Goal: Task Accomplishment & Management: Complete application form

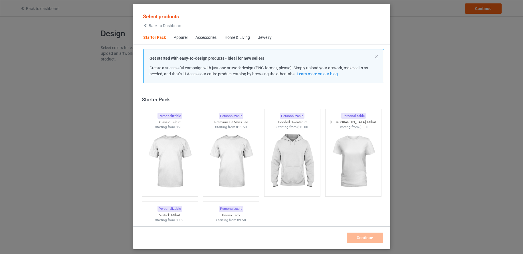
click at [248, 38] on div "Home & Living" at bounding box center [236, 38] width 25 height 6
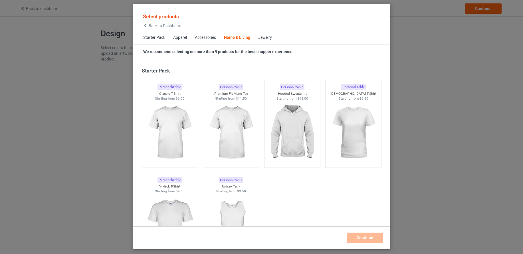
scroll to position [2573, 0]
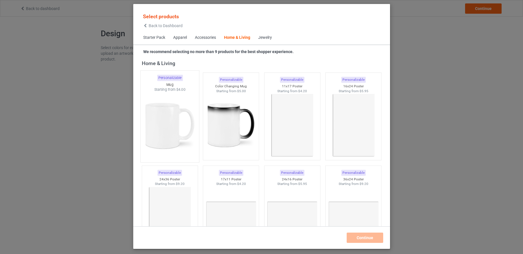
click at [171, 124] on img at bounding box center [170, 125] width 54 height 67
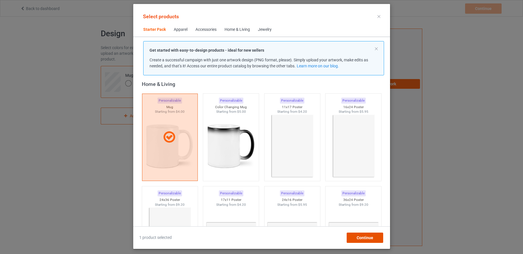
click at [365, 237] on span "Continue" at bounding box center [364, 237] width 17 height 5
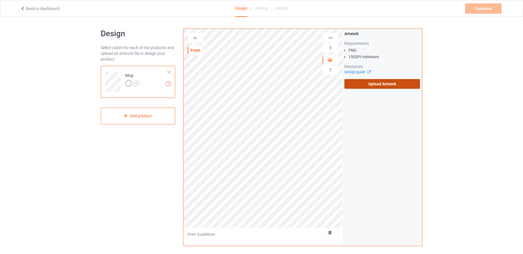
click at [402, 84] on label "Upload Artwork" at bounding box center [382, 84] width 76 height 10
click at [0, 0] on input "Upload Artwork" at bounding box center [0, 0] width 0 height 0
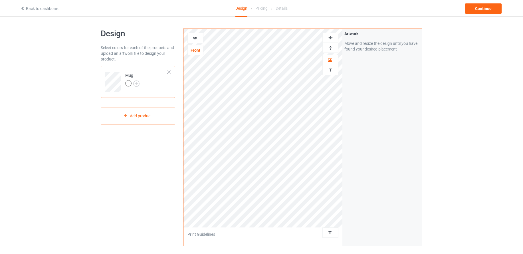
scroll to position [1, 0]
click at [331, 46] on img at bounding box center [330, 46] width 5 height 5
click at [195, 36] on icon at bounding box center [195, 37] width 5 height 4
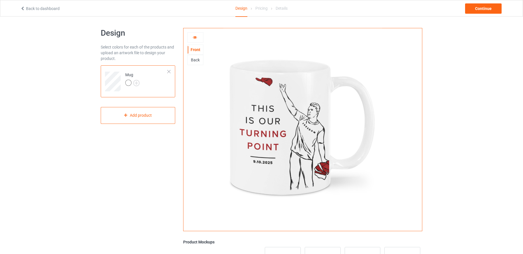
click at [198, 61] on div "Back" at bounding box center [195, 60] width 15 height 6
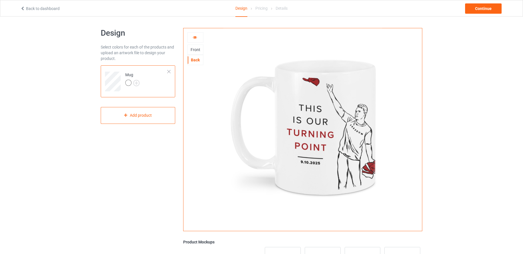
click at [194, 49] on div "Front" at bounding box center [195, 50] width 15 height 6
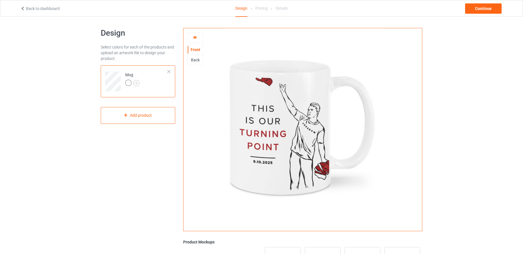
click at [194, 36] on icon at bounding box center [195, 37] width 5 height 4
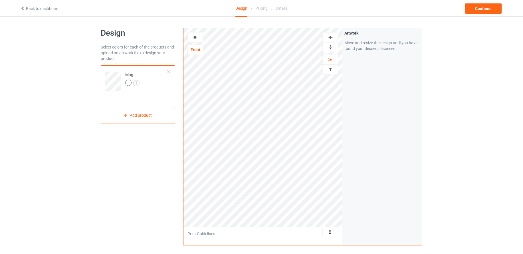
click at [330, 46] on img at bounding box center [330, 46] width 5 height 5
click at [193, 37] on icon at bounding box center [195, 37] width 5 height 4
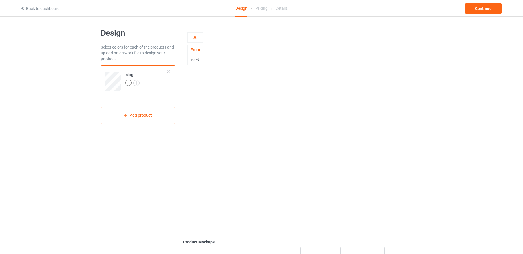
click at [195, 37] on icon at bounding box center [195, 37] width 5 height 4
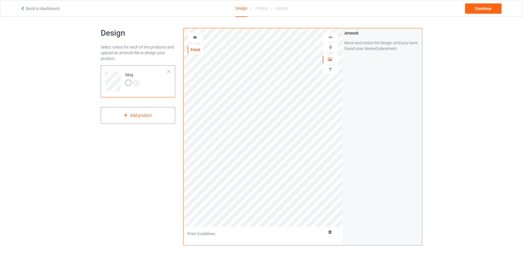
click at [333, 47] on img at bounding box center [330, 46] width 5 height 5
click at [195, 37] on icon at bounding box center [195, 37] width 5 height 4
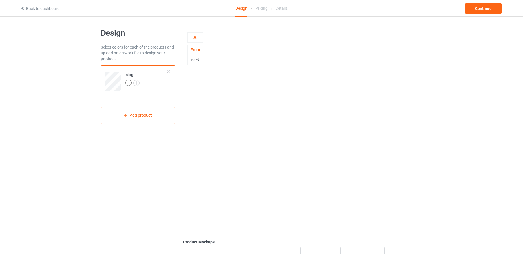
click at [195, 37] on icon at bounding box center [195, 37] width 5 height 4
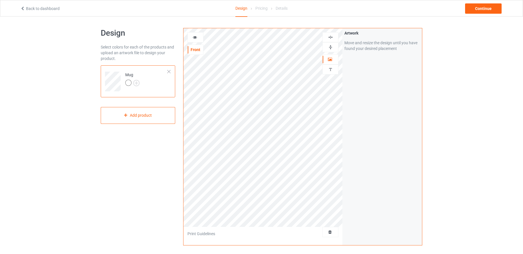
click at [330, 47] on img at bounding box center [330, 46] width 5 height 5
click at [194, 38] on icon at bounding box center [195, 37] width 5 height 4
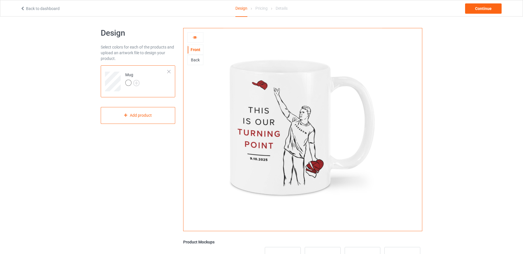
click at [194, 38] on icon at bounding box center [195, 37] width 5 height 4
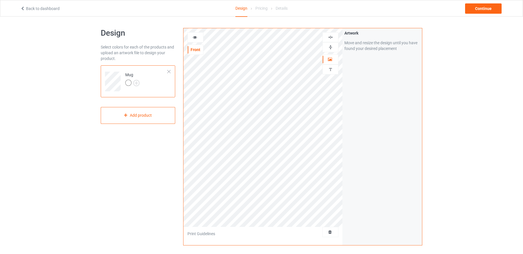
click at [197, 38] on div at bounding box center [195, 38] width 15 height 6
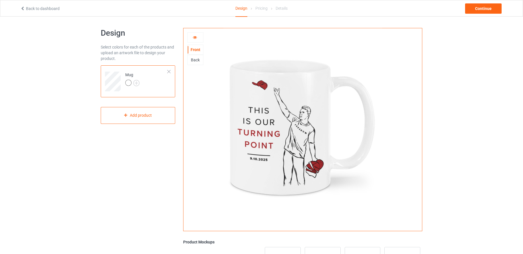
click at [196, 60] on div "Back" at bounding box center [195, 60] width 15 height 6
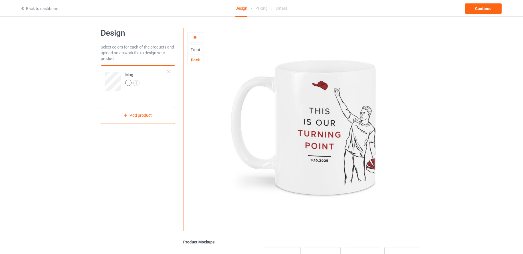
click at [195, 49] on div "Front" at bounding box center [195, 50] width 15 height 6
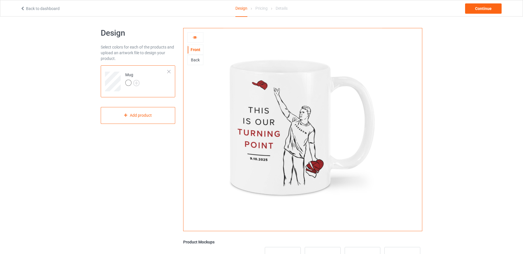
click at [194, 61] on div "Back" at bounding box center [195, 60] width 15 height 6
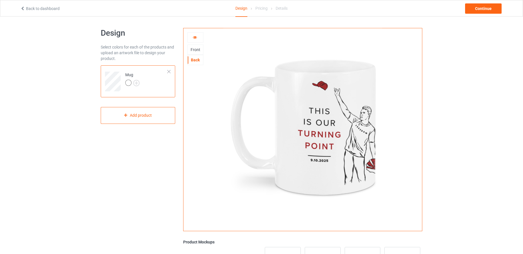
click at [191, 51] on div "Front" at bounding box center [195, 50] width 15 height 6
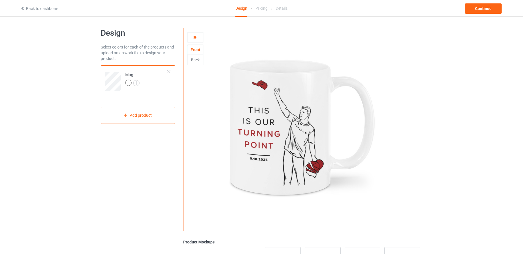
click at [193, 40] on div at bounding box center [195, 38] width 15 height 6
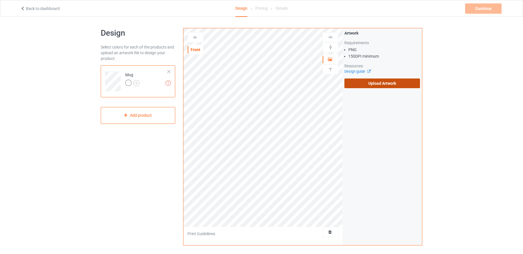
click at [388, 84] on label "Upload Artwork" at bounding box center [382, 83] width 76 height 10
click at [0, 0] on input "Upload Artwork" at bounding box center [0, 0] width 0 height 0
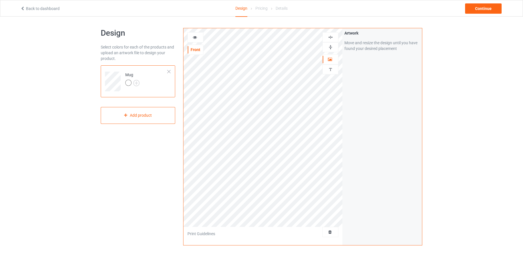
click at [329, 49] on img at bounding box center [330, 46] width 5 height 5
click at [195, 38] on icon at bounding box center [195, 37] width 5 height 4
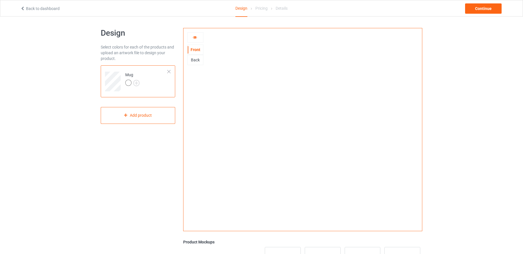
click at [199, 61] on div "Back" at bounding box center [195, 60] width 15 height 6
click at [196, 49] on div "Front" at bounding box center [195, 50] width 15 height 6
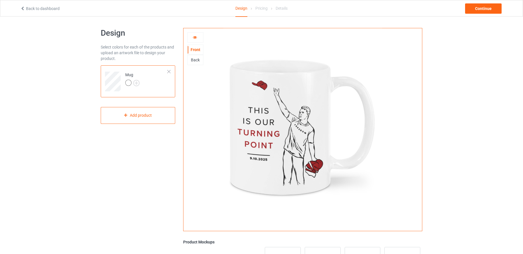
click at [195, 37] on icon at bounding box center [195, 37] width 5 height 4
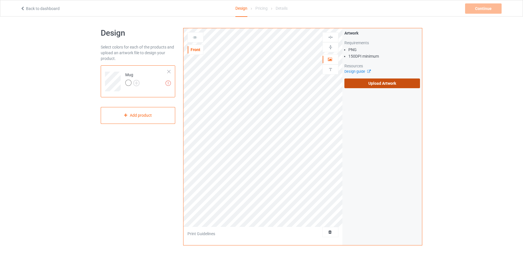
click at [384, 82] on label "Upload Artwork" at bounding box center [382, 83] width 76 height 10
click at [0, 0] on input "Upload Artwork" at bounding box center [0, 0] width 0 height 0
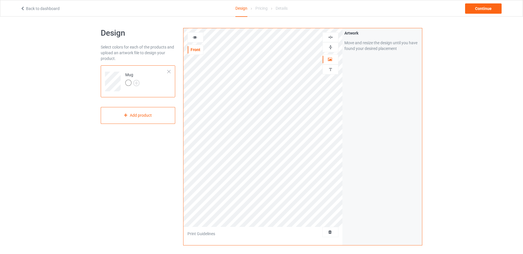
click at [329, 47] on img at bounding box center [330, 46] width 5 height 5
click at [194, 37] on icon at bounding box center [195, 37] width 5 height 4
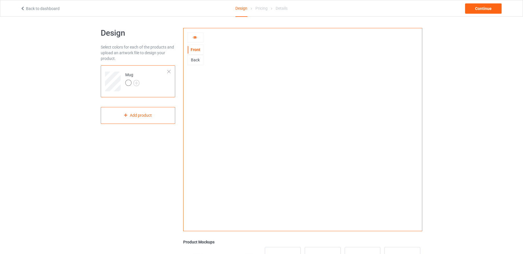
click at [195, 60] on div "Back" at bounding box center [195, 60] width 15 height 6
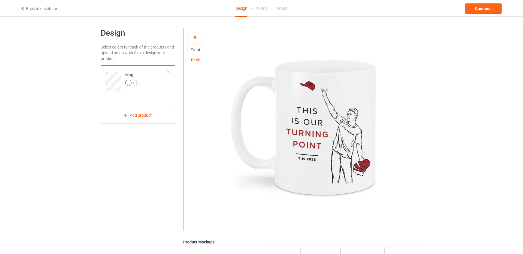
click at [196, 51] on div "Front" at bounding box center [195, 50] width 15 height 6
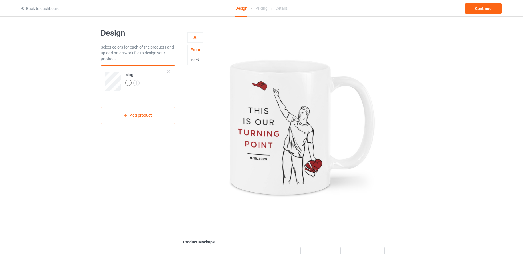
click at [193, 60] on div "Back" at bounding box center [195, 60] width 15 height 6
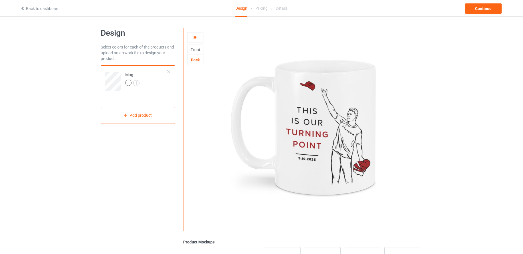
click at [194, 51] on div "Front" at bounding box center [195, 50] width 15 height 6
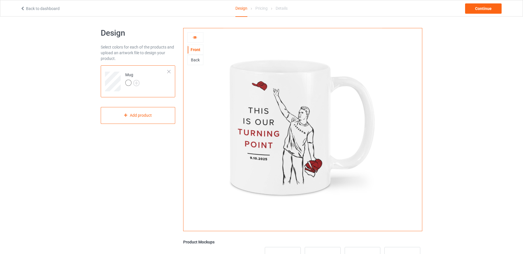
click at [196, 61] on div "Back" at bounding box center [195, 60] width 15 height 6
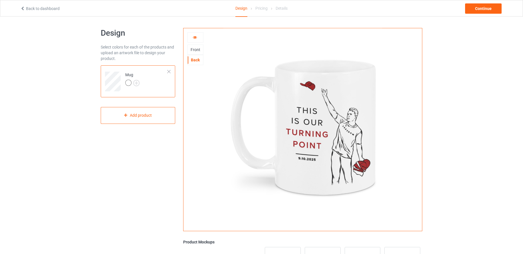
click at [196, 51] on div "Front" at bounding box center [195, 50] width 15 height 6
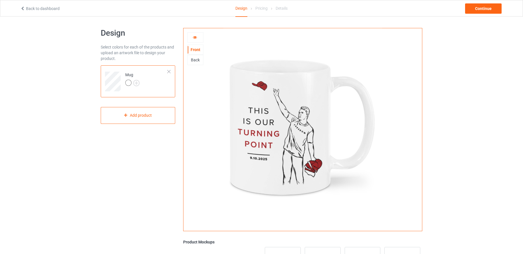
click at [197, 62] on div "Back" at bounding box center [195, 60] width 15 height 6
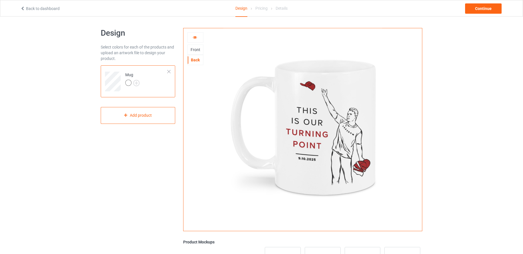
click at [194, 38] on icon at bounding box center [195, 37] width 5 height 4
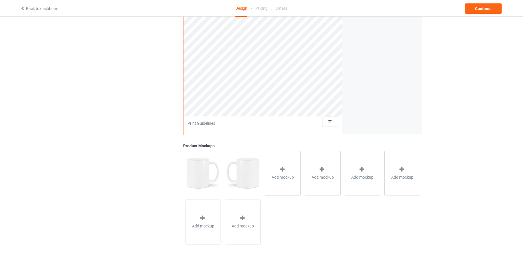
scroll to position [116, 0]
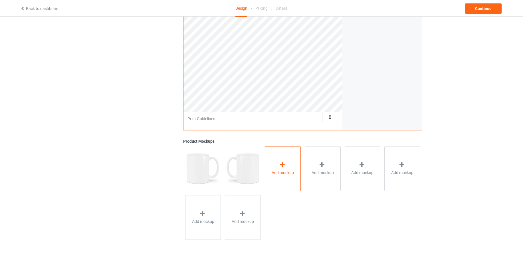
click at [282, 163] on icon at bounding box center [282, 165] width 7 height 6
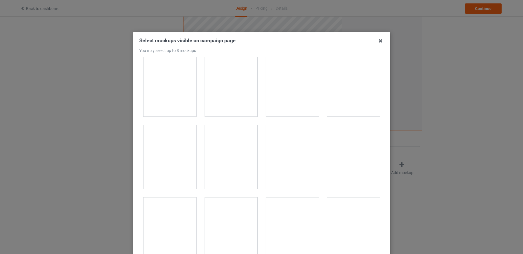
scroll to position [1024, 0]
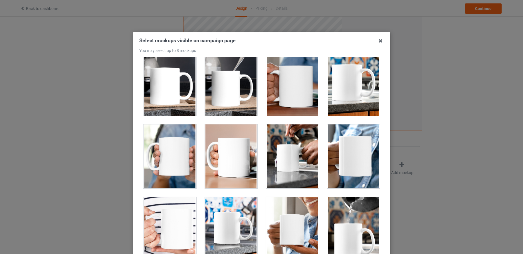
click at [345, 92] on div at bounding box center [353, 84] width 53 height 64
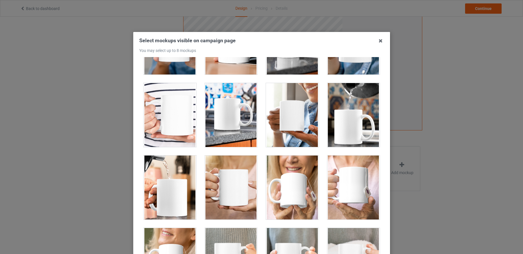
scroll to position [1139, 0]
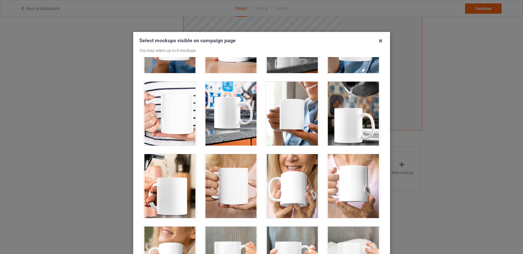
click at [229, 118] on div at bounding box center [231, 114] width 53 height 64
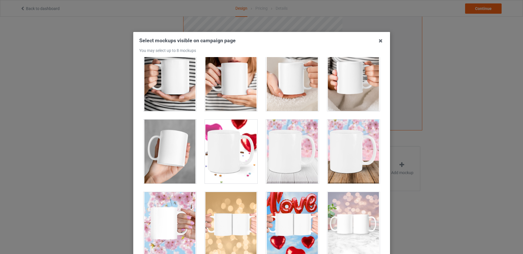
scroll to position [64, 0]
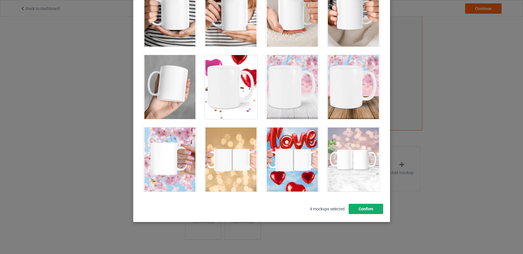
click at [365, 209] on button "Confirm" at bounding box center [365, 209] width 35 height 10
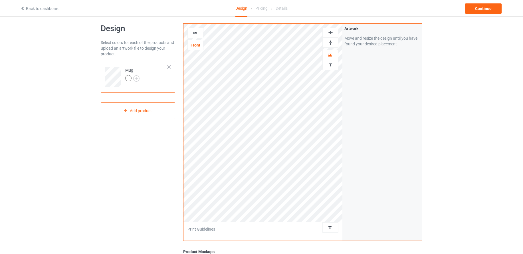
scroll to position [0, 0]
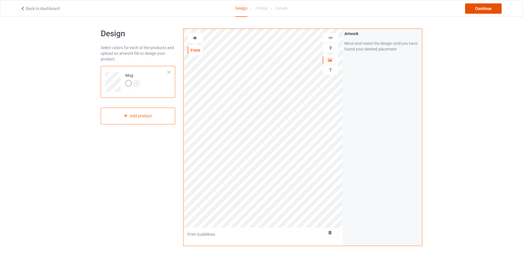
click at [483, 7] on div "Continue" at bounding box center [483, 8] width 37 height 10
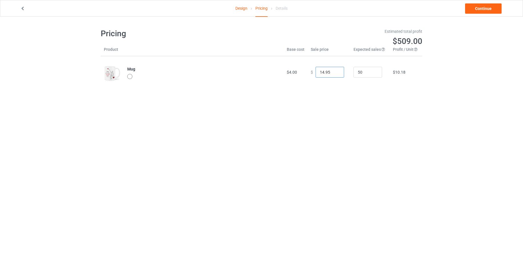
drag, startPoint x: 328, startPoint y: 71, endPoint x: 313, endPoint y: 69, distance: 15.1
click at [315, 69] on input "14.95" at bounding box center [329, 72] width 29 height 11
type input "22.99"
click at [480, 28] on div "Design Pricing Details Continue Pricing Estimated total profit $883.00 Product …" at bounding box center [261, 59] width 523 height 84
click at [486, 9] on link "Continue" at bounding box center [483, 8] width 37 height 10
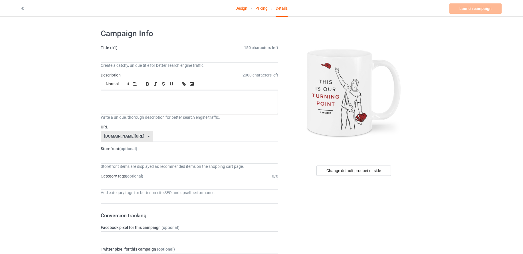
click at [23, 7] on icon at bounding box center [22, 8] width 5 height 4
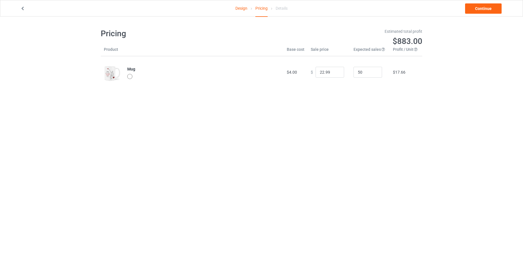
click at [23, 7] on icon at bounding box center [22, 8] width 5 height 4
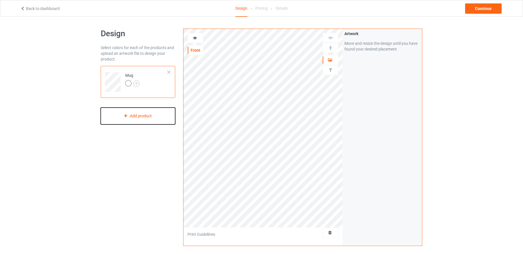
click at [147, 115] on div "Add product" at bounding box center [138, 116] width 74 height 17
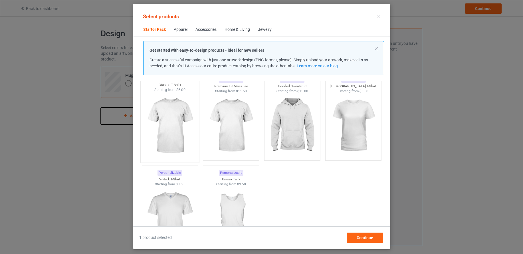
scroll to position [29, 0]
click at [170, 115] on img at bounding box center [170, 125] width 54 height 67
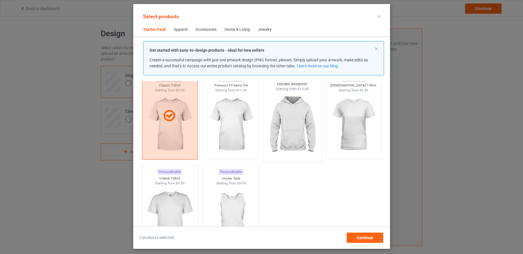
click at [289, 114] on img at bounding box center [292, 125] width 54 height 67
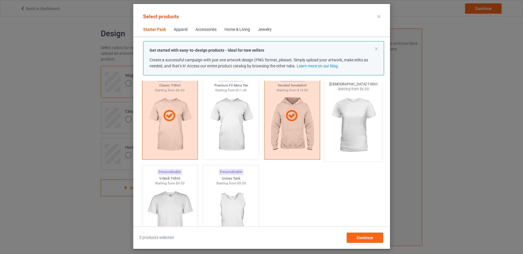
click at [354, 115] on img at bounding box center [353, 125] width 54 height 67
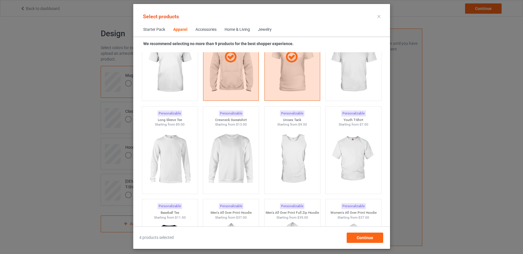
scroll to position [359, 0]
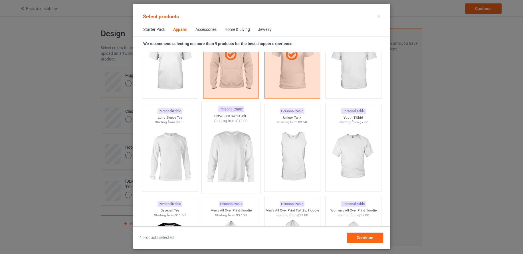
click at [228, 139] on img at bounding box center [231, 157] width 54 height 67
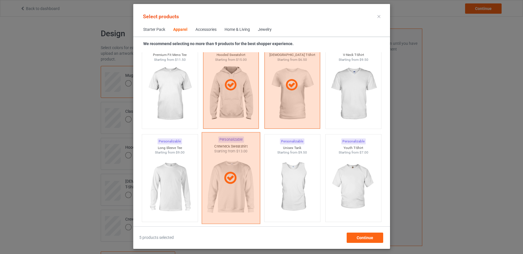
scroll to position [331, 0]
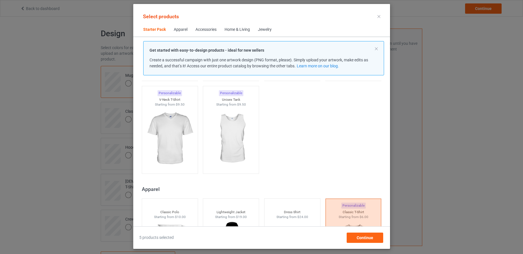
scroll to position [109, 0]
click at [365, 236] on span "Continue" at bounding box center [364, 237] width 17 height 5
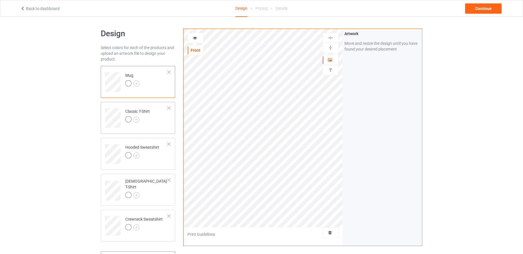
click at [151, 116] on td "Classic T-Shirt" at bounding box center [146, 116] width 49 height 24
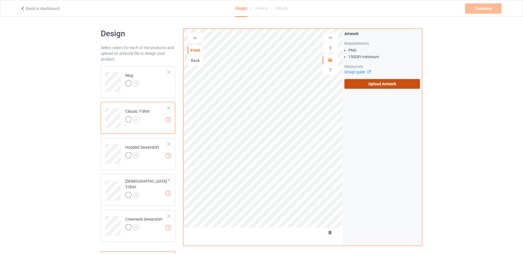
click at [376, 84] on label "Upload Artwork" at bounding box center [382, 84] width 76 height 10
click at [0, 0] on input "Upload Artwork" at bounding box center [0, 0] width 0 height 0
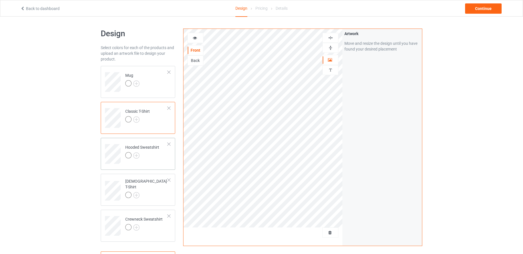
click at [161, 148] on td "Hooded Sweatshirt" at bounding box center [146, 152] width 49 height 24
click at [160, 184] on td "[DEMOGRAPHIC_DATA] T-Shirt" at bounding box center [146, 188] width 49 height 25
click at [159, 232] on td "Crewneck Sweatshirt" at bounding box center [146, 224] width 49 height 24
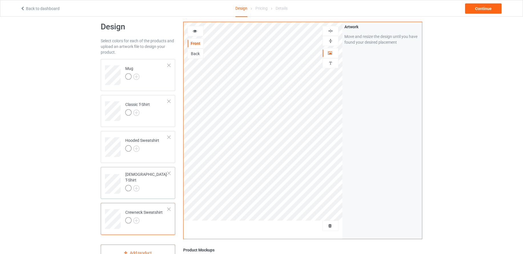
scroll to position [9, 0]
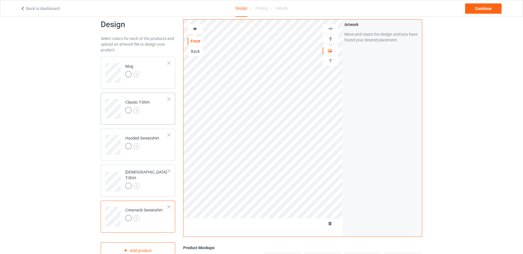
click at [153, 108] on td "Classic T-Shirt" at bounding box center [146, 107] width 49 height 24
click at [197, 27] on icon at bounding box center [195, 28] width 5 height 4
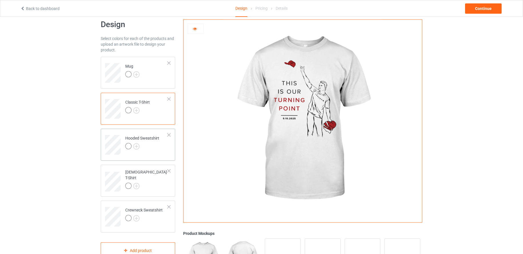
click at [156, 153] on td "Hooded Sweatshirt" at bounding box center [146, 143] width 49 height 24
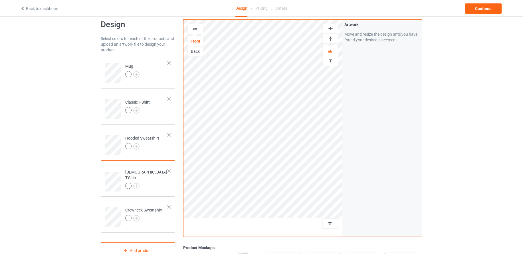
click at [196, 30] on icon at bounding box center [195, 28] width 5 height 4
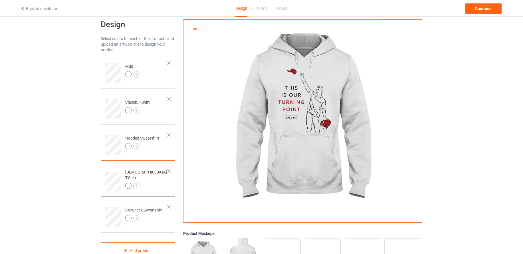
click at [161, 183] on td "[DEMOGRAPHIC_DATA] T-Shirt" at bounding box center [146, 179] width 49 height 25
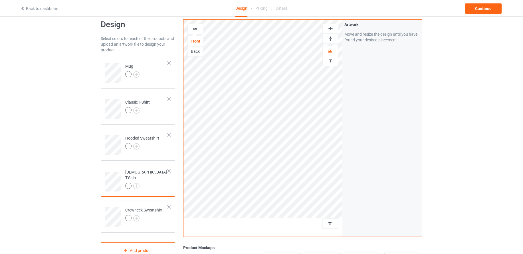
click at [195, 28] on icon at bounding box center [195, 28] width 5 height 4
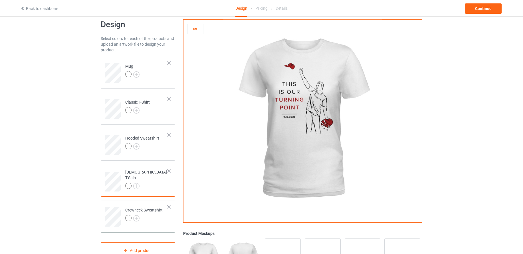
click at [167, 217] on td "Crewneck Sweatshirt" at bounding box center [146, 215] width 49 height 24
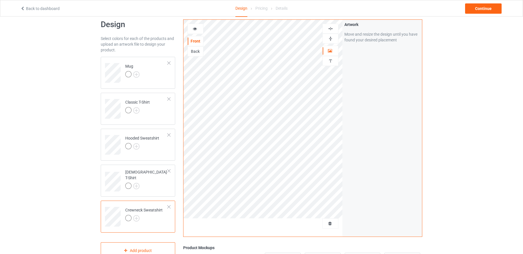
click at [194, 29] on icon at bounding box center [195, 28] width 5 height 4
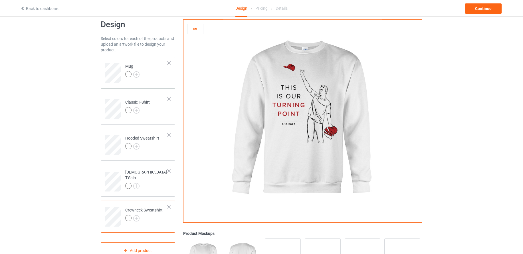
click at [163, 80] on td "Mug" at bounding box center [146, 71] width 49 height 24
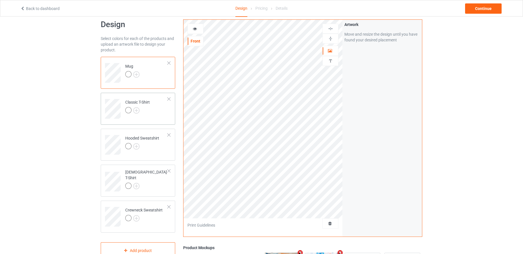
click at [164, 116] on td "Classic T-Shirt" at bounding box center [146, 107] width 49 height 24
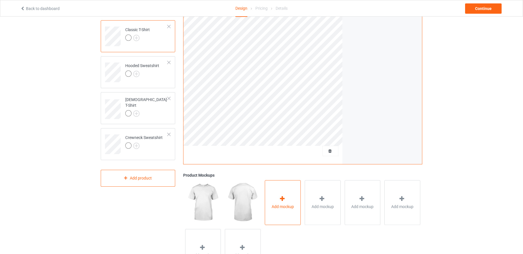
scroll to position [82, 0]
click at [283, 199] on icon at bounding box center [282, 198] width 7 height 6
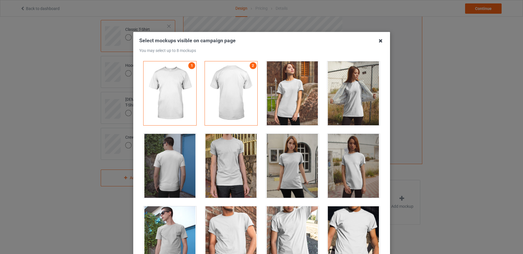
click at [381, 42] on icon at bounding box center [380, 40] width 9 height 9
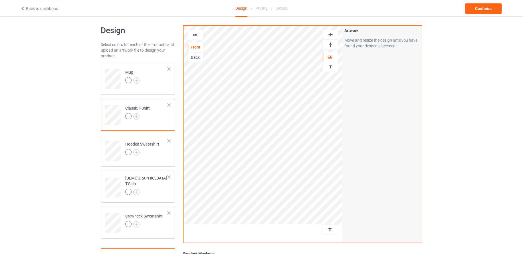
scroll to position [0, 0]
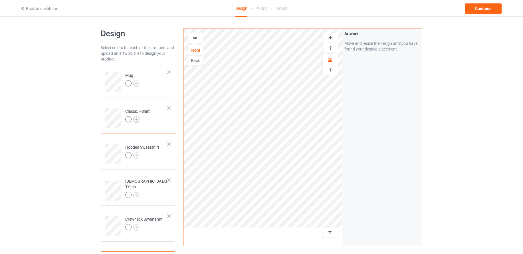
click at [137, 119] on img at bounding box center [136, 119] width 6 height 6
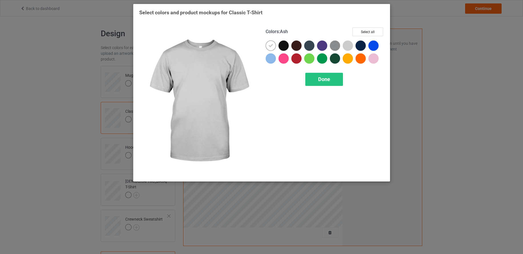
click at [349, 42] on div at bounding box center [348, 46] width 10 height 10
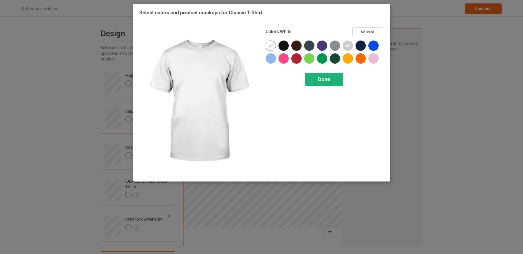
click at [314, 82] on div "Done" at bounding box center [324, 79] width 38 height 13
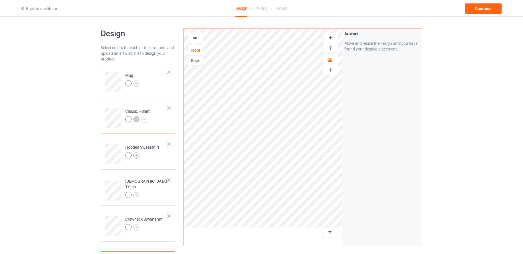
click at [137, 154] on img at bounding box center [136, 155] width 6 height 6
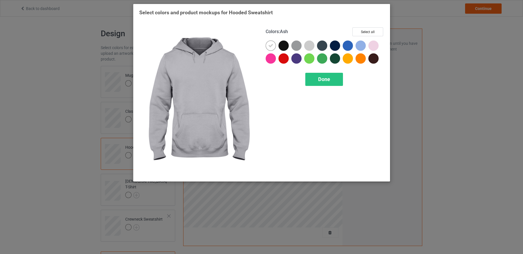
click at [311, 44] on div at bounding box center [309, 46] width 10 height 10
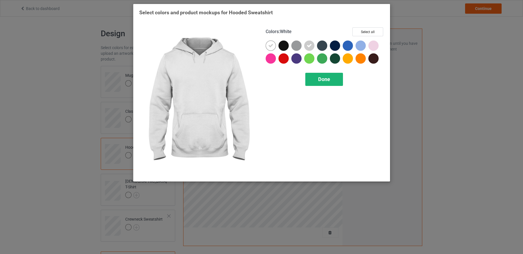
click at [323, 81] on span "Done" at bounding box center [324, 79] width 12 height 6
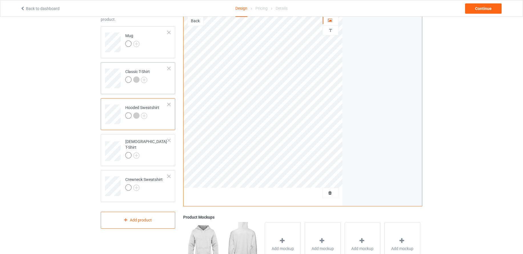
scroll to position [42, 0]
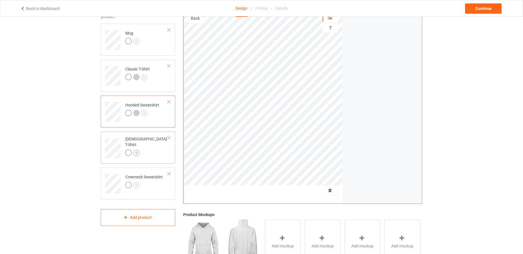
click at [137, 150] on img at bounding box center [136, 153] width 6 height 6
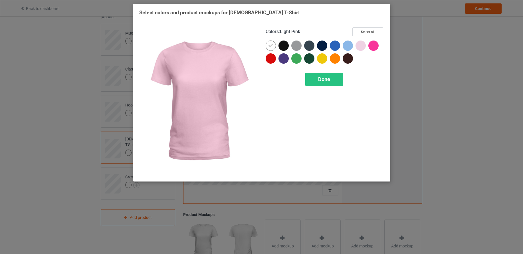
click at [361, 44] on div at bounding box center [360, 46] width 10 height 10
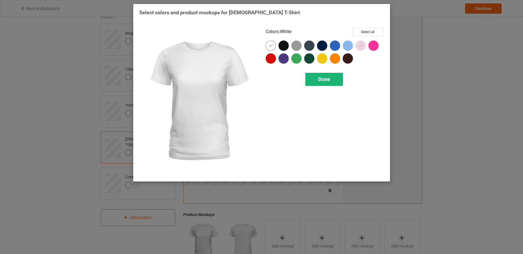
click at [323, 80] on span "Done" at bounding box center [324, 79] width 12 height 6
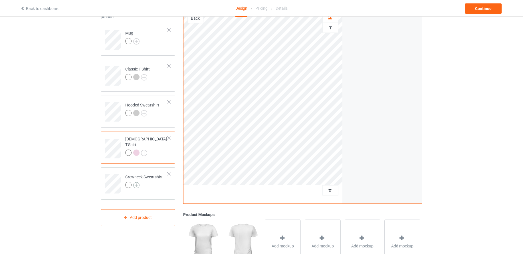
click at [136, 184] on img at bounding box center [136, 185] width 6 height 6
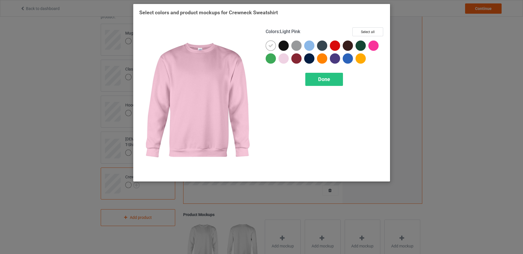
click at [284, 60] on div at bounding box center [283, 58] width 10 height 10
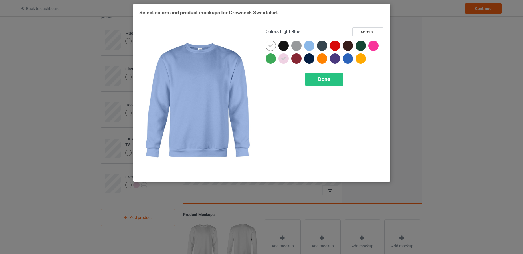
click at [312, 43] on div at bounding box center [309, 46] width 10 height 10
click at [309, 44] on icon at bounding box center [309, 45] width 5 height 5
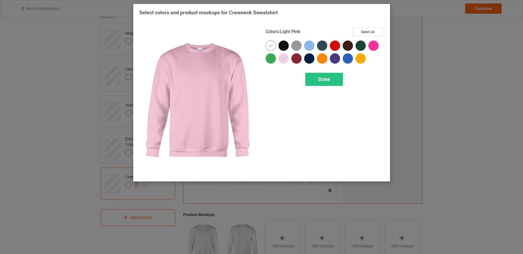
click at [286, 61] on div at bounding box center [283, 58] width 10 height 10
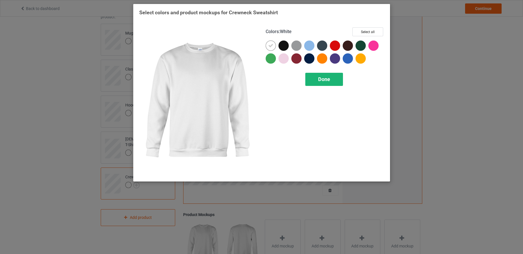
click at [323, 79] on span "Done" at bounding box center [324, 79] width 12 height 6
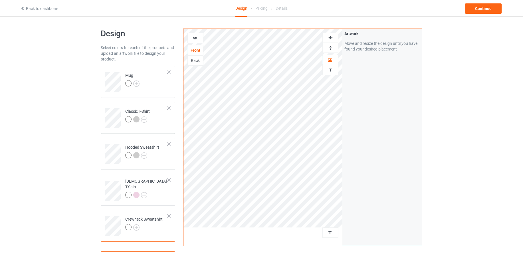
click at [161, 119] on td "Classic T-Shirt" at bounding box center [146, 116] width 49 height 24
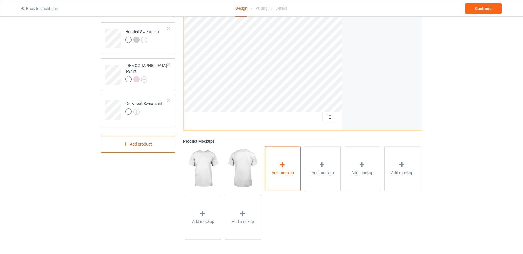
click at [283, 165] on icon at bounding box center [282, 165] width 7 height 6
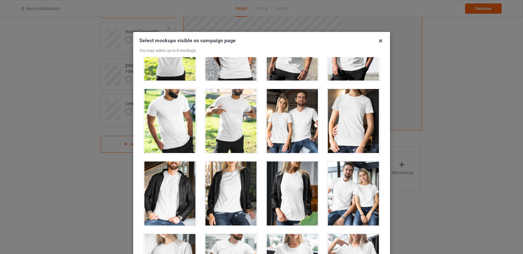
scroll to position [6840, 0]
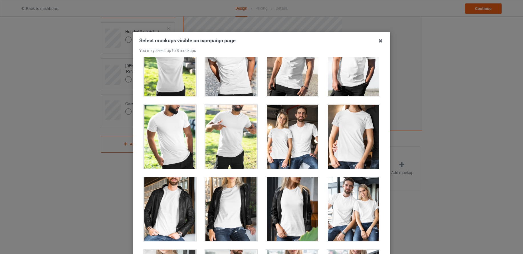
click at [288, 129] on div at bounding box center [292, 137] width 53 height 64
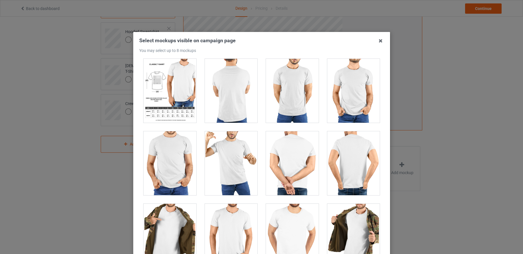
scroll to position [4786, 0]
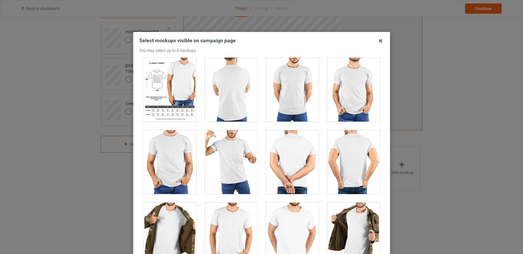
click at [177, 143] on div at bounding box center [169, 162] width 53 height 64
click at [176, 170] on div at bounding box center [169, 162] width 53 height 64
click at [169, 77] on div at bounding box center [169, 90] width 53 height 64
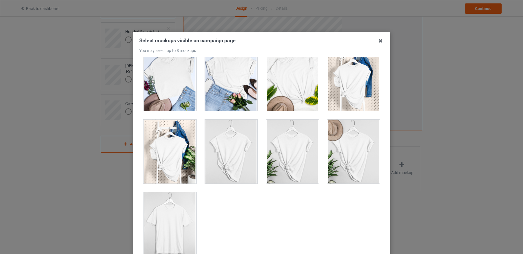
scroll to position [64, 0]
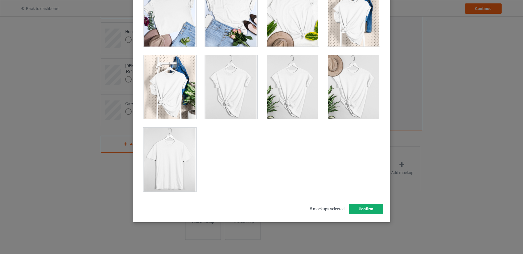
click at [362, 209] on button "Confirm" at bounding box center [365, 209] width 35 height 10
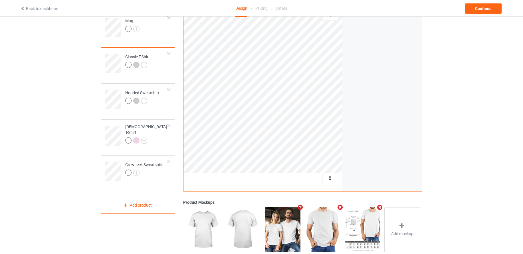
scroll to position [56, 0]
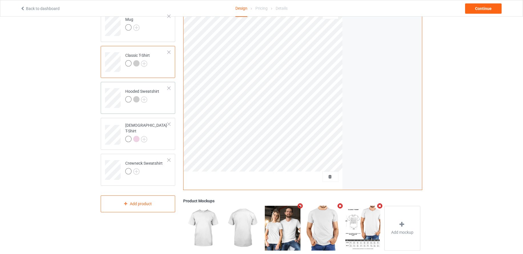
click at [160, 98] on td "Hooded Sweatshirt" at bounding box center [146, 96] width 49 height 24
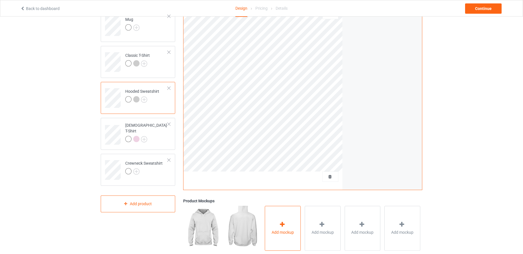
click at [285, 222] on icon at bounding box center [282, 224] width 7 height 6
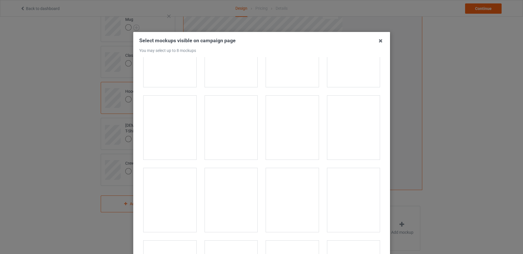
scroll to position [1855, 0]
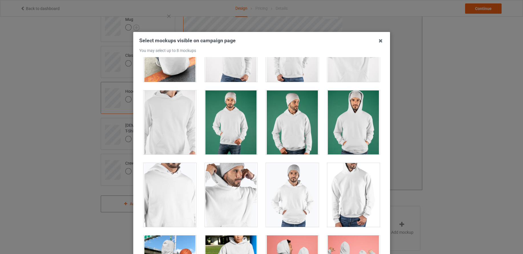
click at [168, 114] on div at bounding box center [169, 122] width 53 height 64
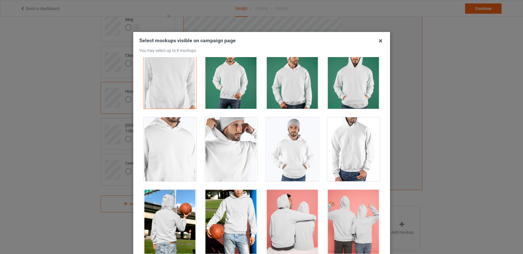
scroll to position [1900, 0]
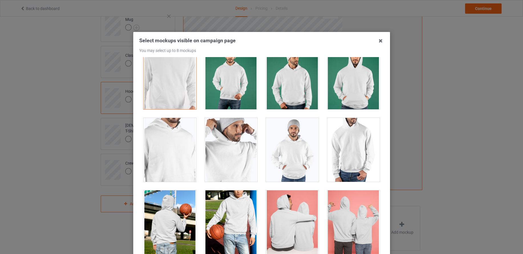
click at [341, 143] on div at bounding box center [353, 150] width 53 height 64
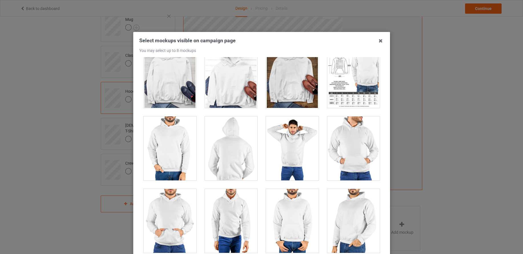
scroll to position [2840, 0]
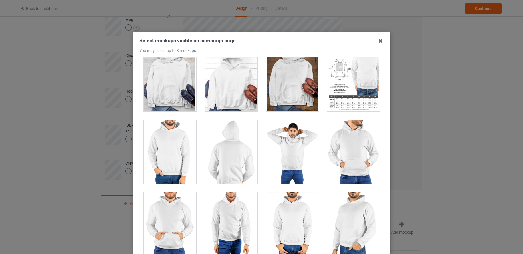
click at [360, 85] on div at bounding box center [353, 79] width 53 height 64
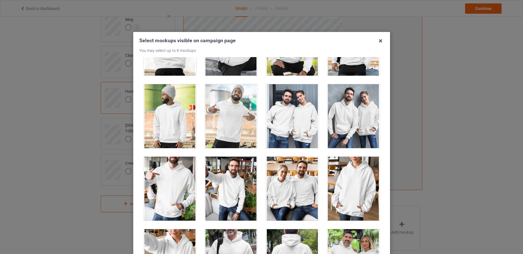
scroll to position [4396, 0]
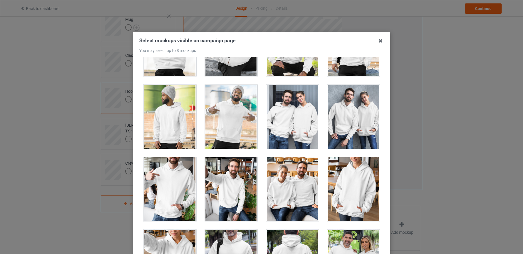
click at [347, 114] on div at bounding box center [353, 117] width 53 height 64
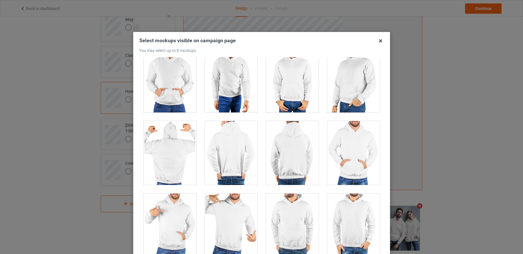
scroll to position [2983, 0]
click at [352, 146] on div at bounding box center [353, 153] width 53 height 64
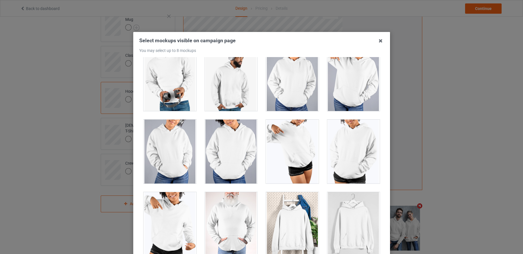
scroll to position [64, 0]
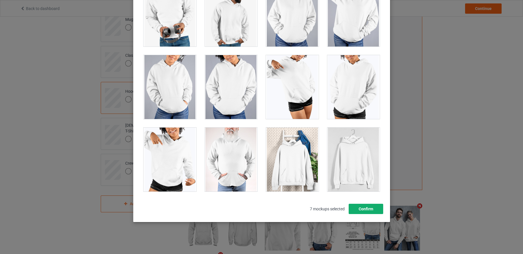
click at [367, 206] on button "Confirm" at bounding box center [365, 209] width 35 height 10
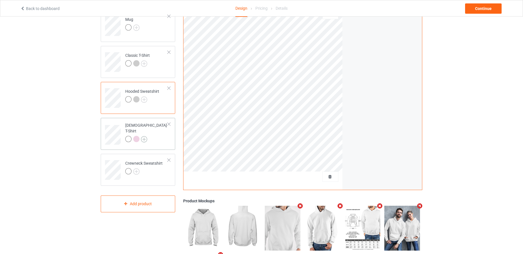
click at [147, 136] on img at bounding box center [144, 139] width 6 height 6
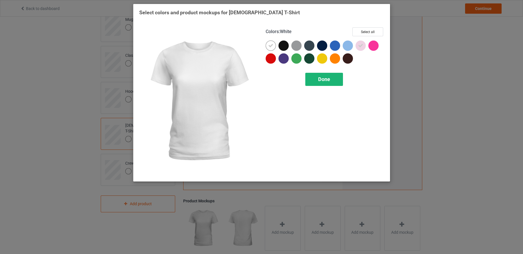
click at [319, 75] on div "Done" at bounding box center [324, 79] width 38 height 13
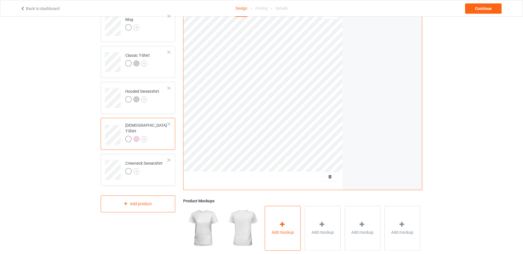
click at [282, 221] on div at bounding box center [283, 225] width 8 height 8
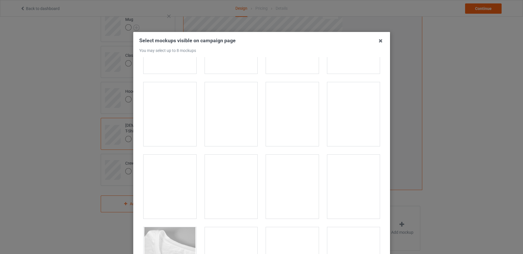
scroll to position [1499, 0]
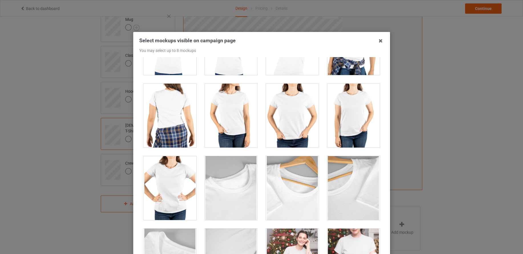
click at [281, 109] on div at bounding box center [292, 116] width 53 height 64
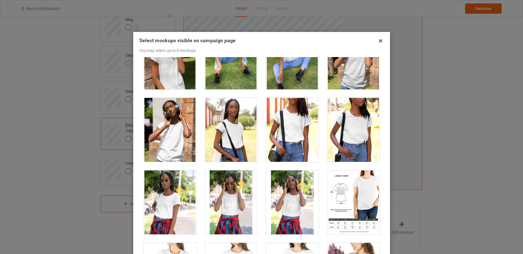
scroll to position [1195, 0]
click at [336, 191] on div at bounding box center [353, 203] width 53 height 64
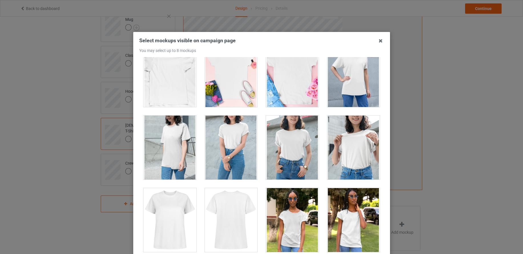
scroll to position [959, 0]
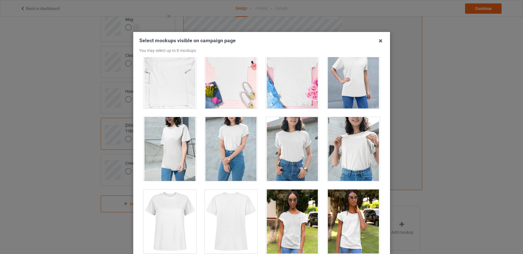
click at [237, 128] on div at bounding box center [231, 149] width 53 height 64
click at [231, 132] on div at bounding box center [231, 149] width 53 height 64
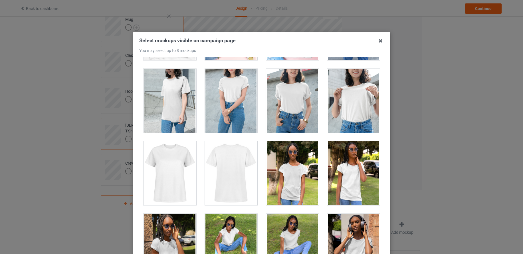
scroll to position [990, 0]
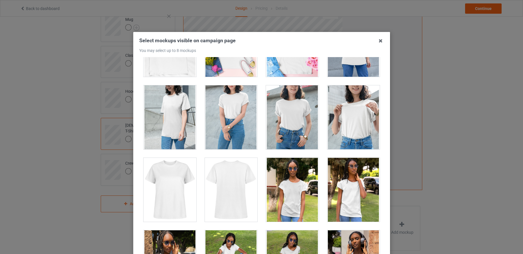
click at [228, 111] on div at bounding box center [231, 117] width 53 height 64
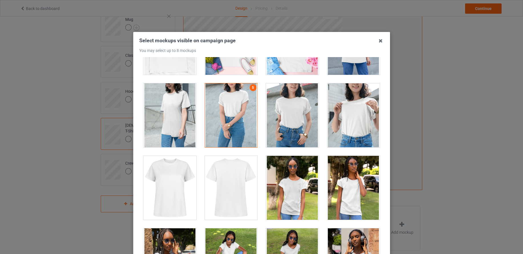
click at [232, 117] on div at bounding box center [231, 115] width 53 height 64
click at [294, 119] on div at bounding box center [292, 115] width 53 height 64
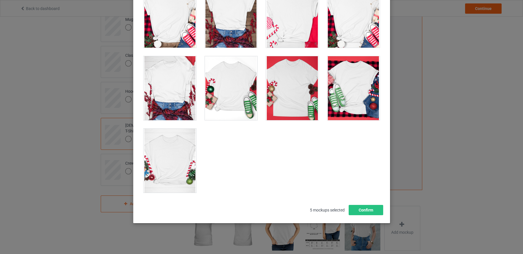
scroll to position [64, 0]
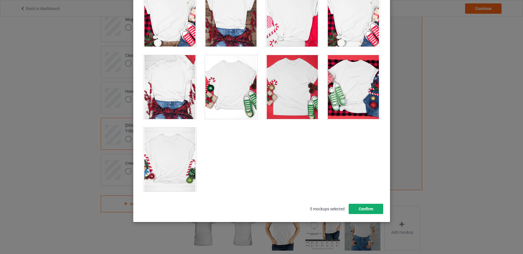
click at [363, 207] on button "Confirm" at bounding box center [365, 209] width 35 height 10
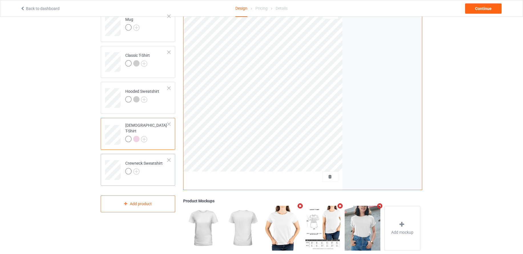
click at [161, 171] on div at bounding box center [143, 172] width 37 height 8
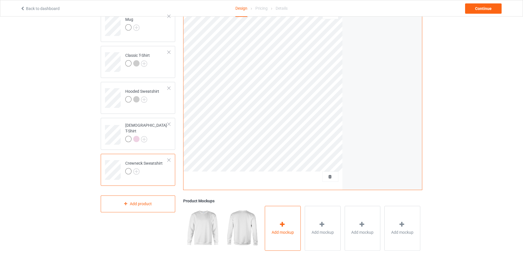
click at [281, 219] on div "Add mockup" at bounding box center [283, 228] width 36 height 45
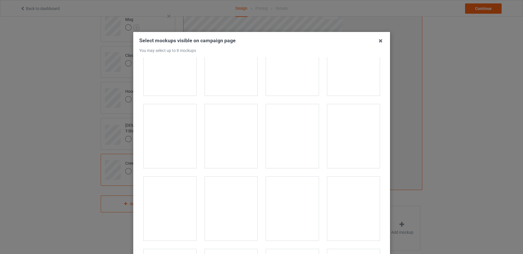
scroll to position [755, 0]
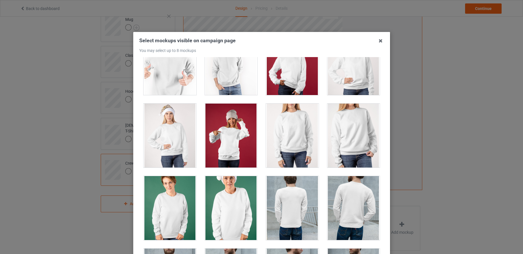
click at [350, 131] on div at bounding box center [353, 136] width 53 height 64
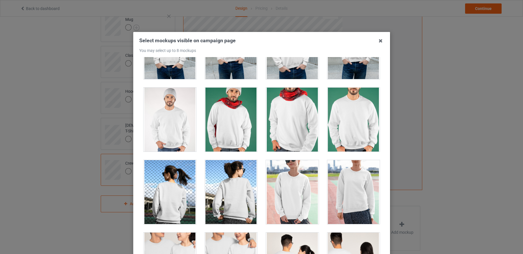
scroll to position [990, 0]
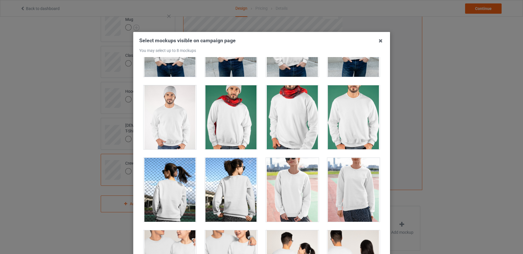
click at [171, 117] on div at bounding box center [169, 117] width 53 height 64
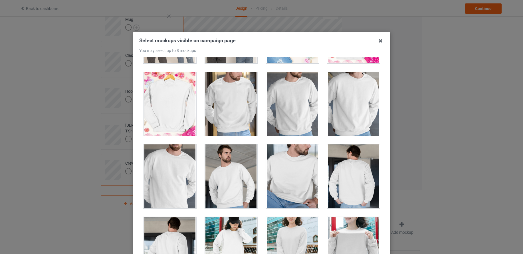
scroll to position [1366, 0]
click at [361, 110] on div at bounding box center [353, 104] width 53 height 64
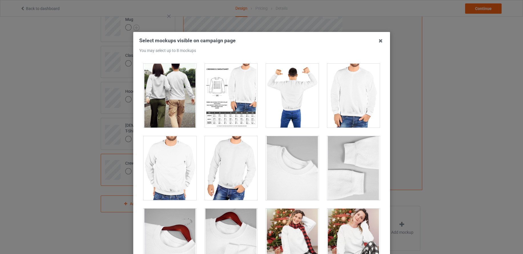
scroll to position [1955, 0]
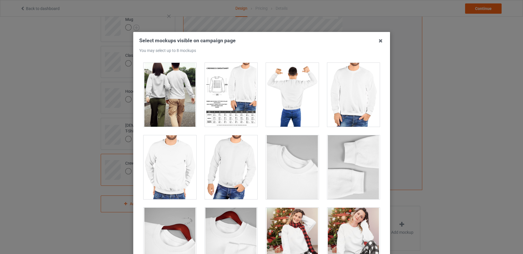
click at [238, 102] on div at bounding box center [231, 95] width 53 height 64
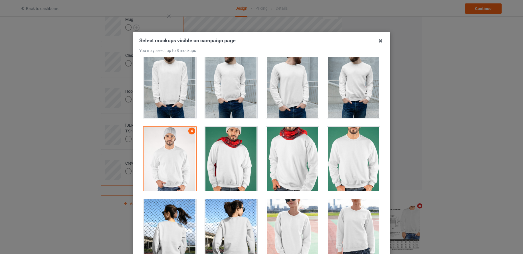
scroll to position [951, 0]
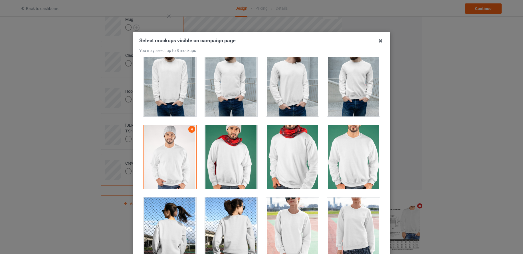
drag, startPoint x: 354, startPoint y: 138, endPoint x: 329, endPoint y: 136, distance: 24.9
click at [354, 138] on div at bounding box center [353, 157] width 53 height 64
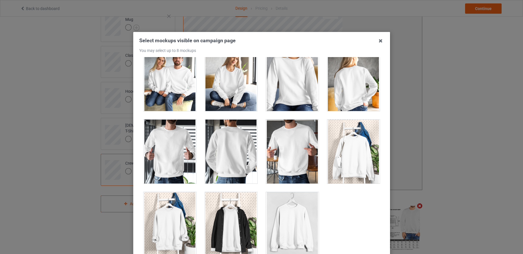
scroll to position [64, 0]
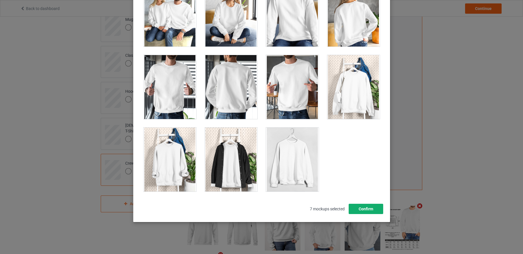
drag, startPoint x: 373, startPoint y: 209, endPoint x: 367, endPoint y: 207, distance: 6.3
click at [373, 209] on button "Confirm" at bounding box center [365, 209] width 35 height 10
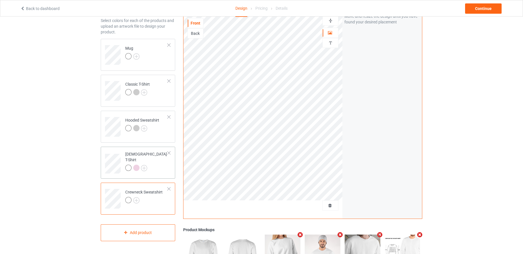
scroll to position [0, 0]
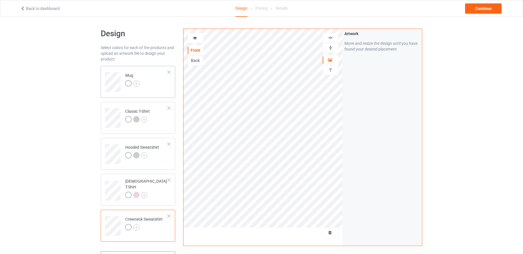
click at [157, 79] on td "Mug" at bounding box center [146, 80] width 49 height 24
click at [479, 11] on div "Continue" at bounding box center [483, 8] width 37 height 10
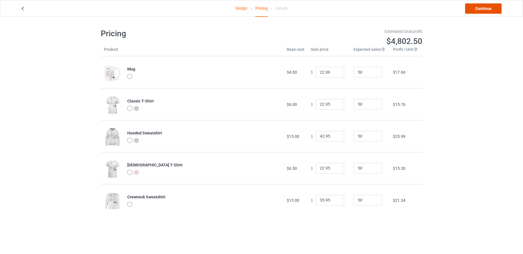
click at [480, 11] on link "Continue" at bounding box center [483, 8] width 37 height 10
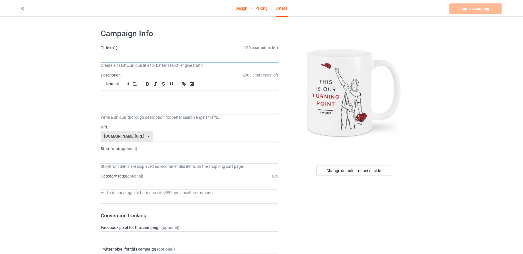
click at [124, 56] on input "text" at bounding box center [189, 57] width 177 height 11
click at [119, 55] on input "text" at bounding box center [189, 57] width 177 height 11
drag, startPoint x: 105, startPoint y: 53, endPoint x: 89, endPoint y: 50, distance: 15.6
type input "This Is Our Turning Point"
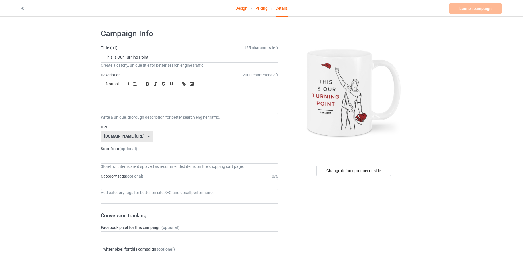
click at [121, 97] on p at bounding box center [190, 96] width 168 height 5
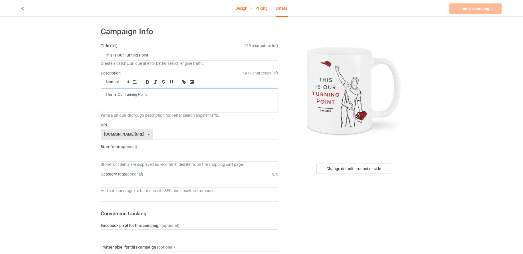
scroll to position [1, 0]
click at [169, 136] on input "text" at bounding box center [215, 135] width 125 height 11
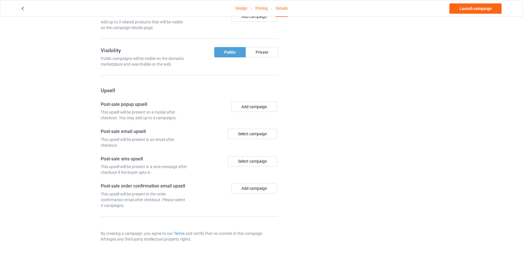
scroll to position [0, 0]
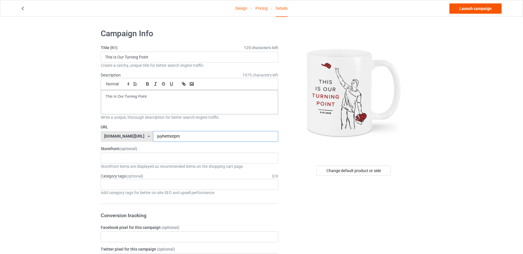
type input "juyhettiotpm"
click at [470, 6] on link "Launch campaign" at bounding box center [475, 8] width 52 height 10
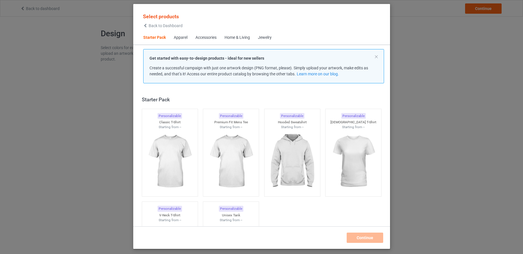
scroll to position [7, 0]
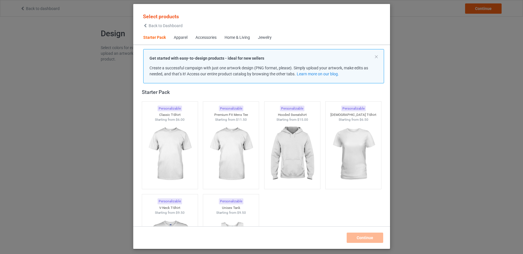
click at [158, 26] on span "Back to Dashboard" at bounding box center [166, 25] width 34 height 5
